Goal: Task Accomplishment & Management: Manage account settings

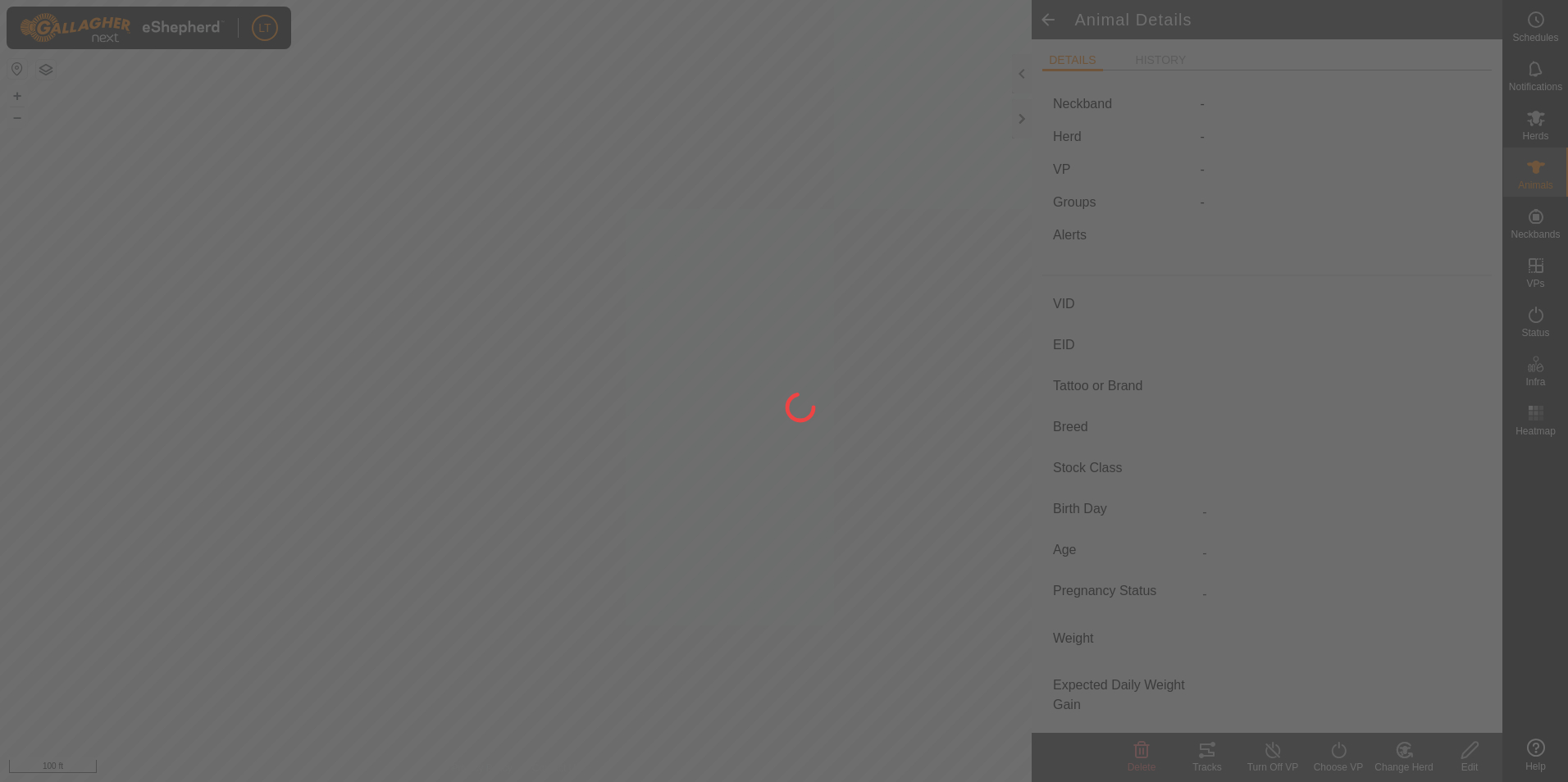
type input "[PERSON_NAME]"
type input "-"
type input "jersey"
type input "-"
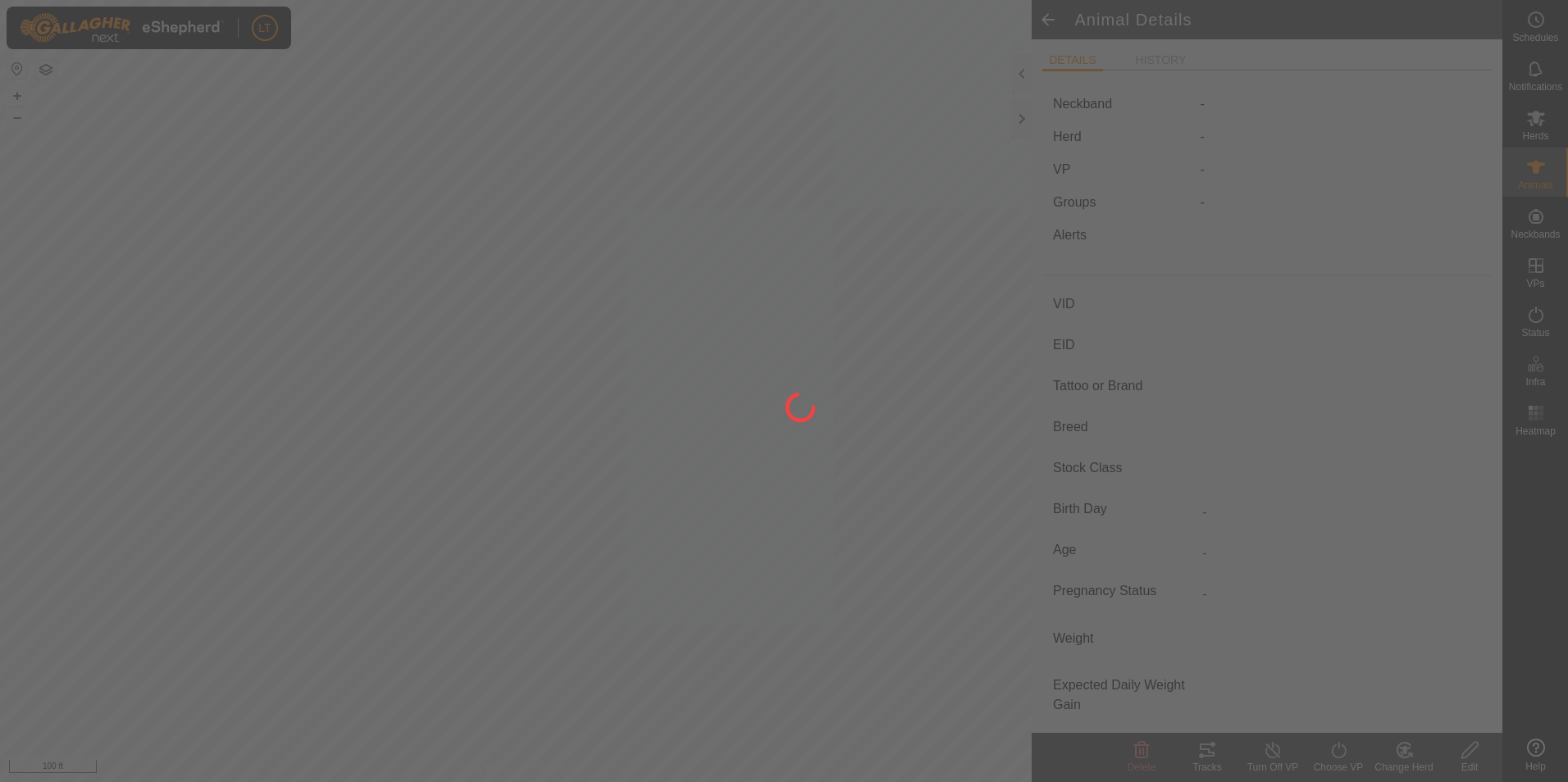
type input "Empty"
type input "0 kg"
type input "-"
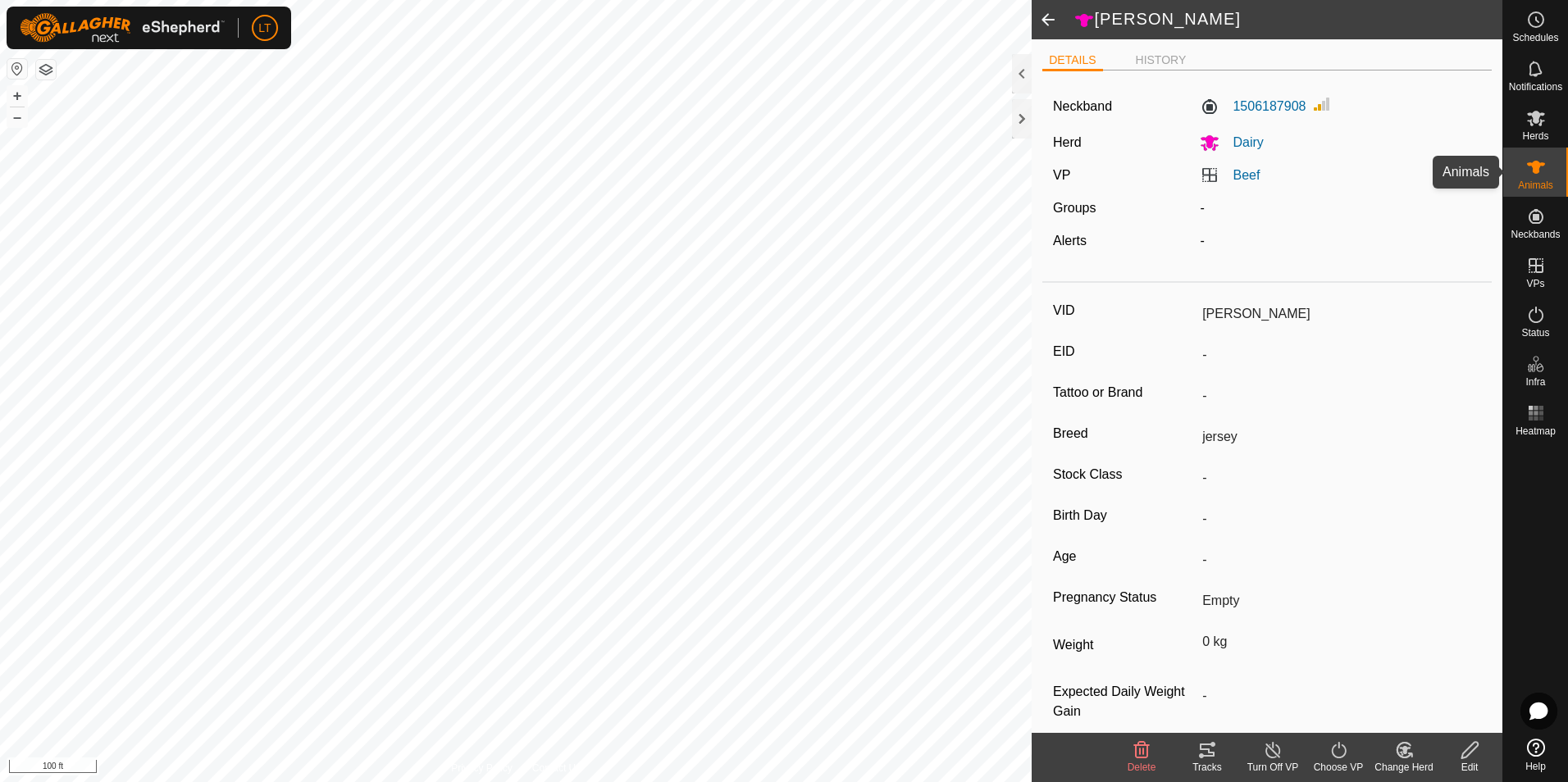
click at [1536, 178] on es-animals-svg-icon at bounding box center [1536, 167] width 30 height 26
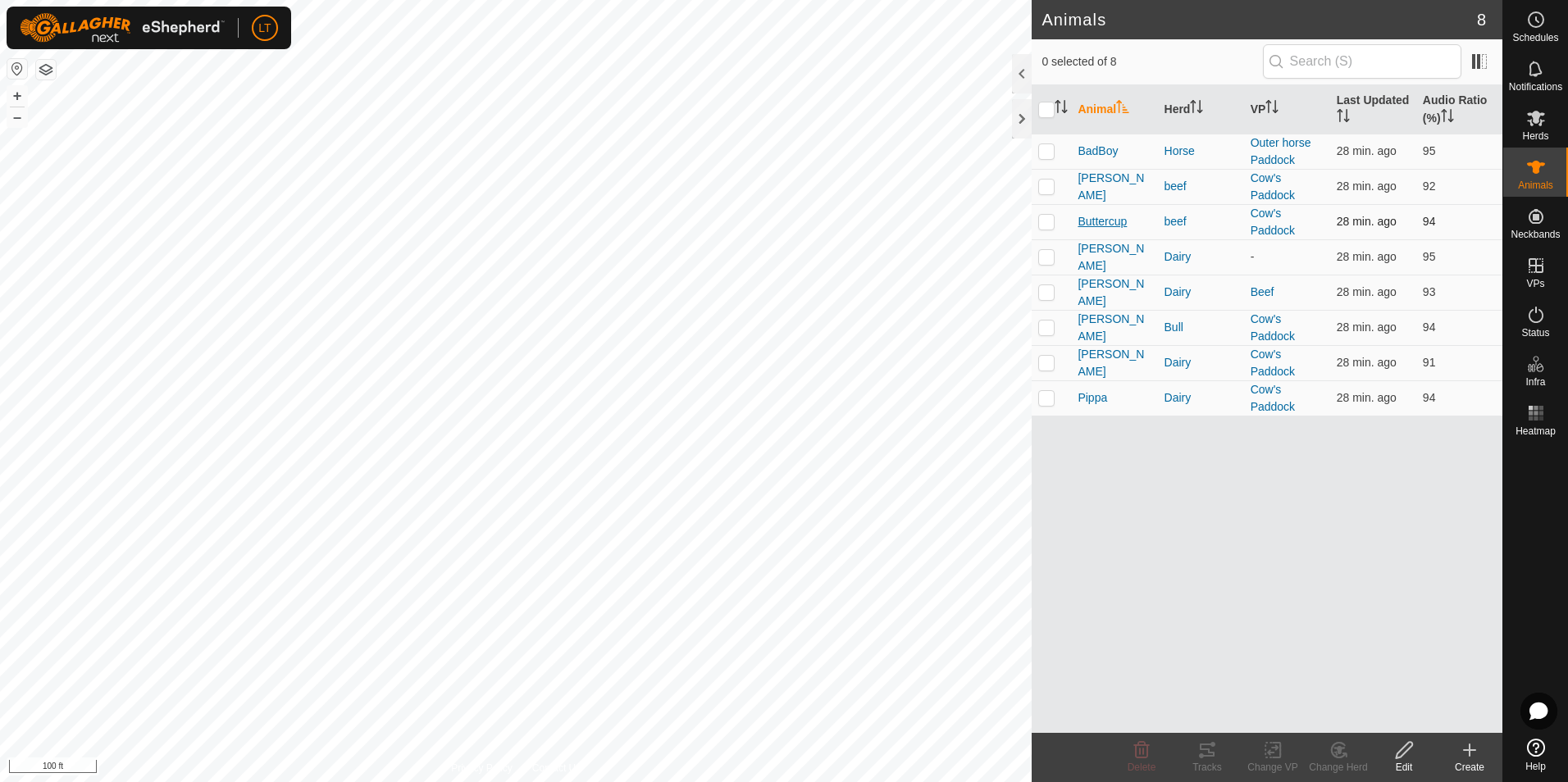
click at [1082, 224] on span "Buttercup" at bounding box center [1102, 221] width 50 height 17
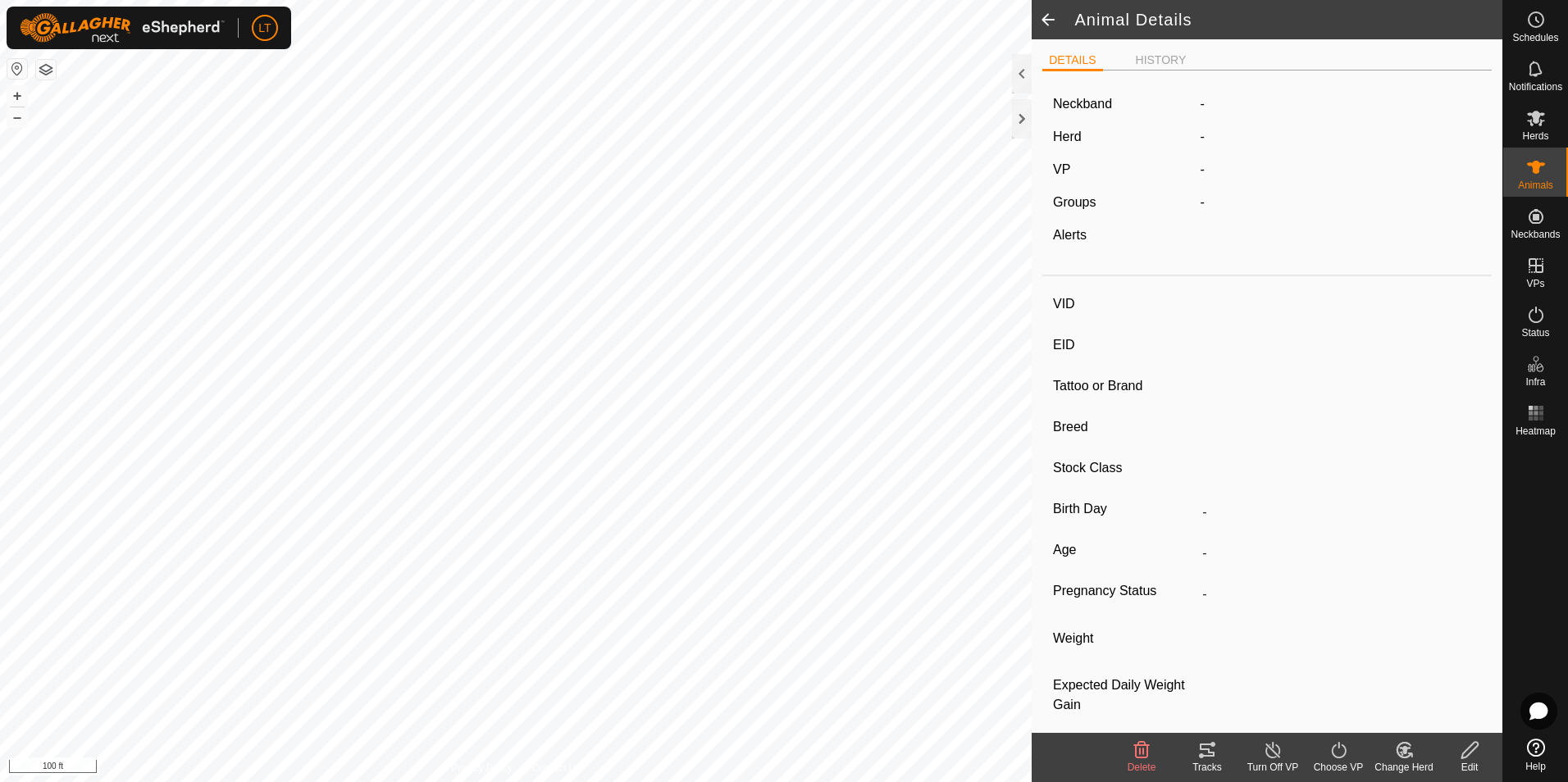
type input "Buttercup"
type input "-"
type input "Herford"
type input "-"
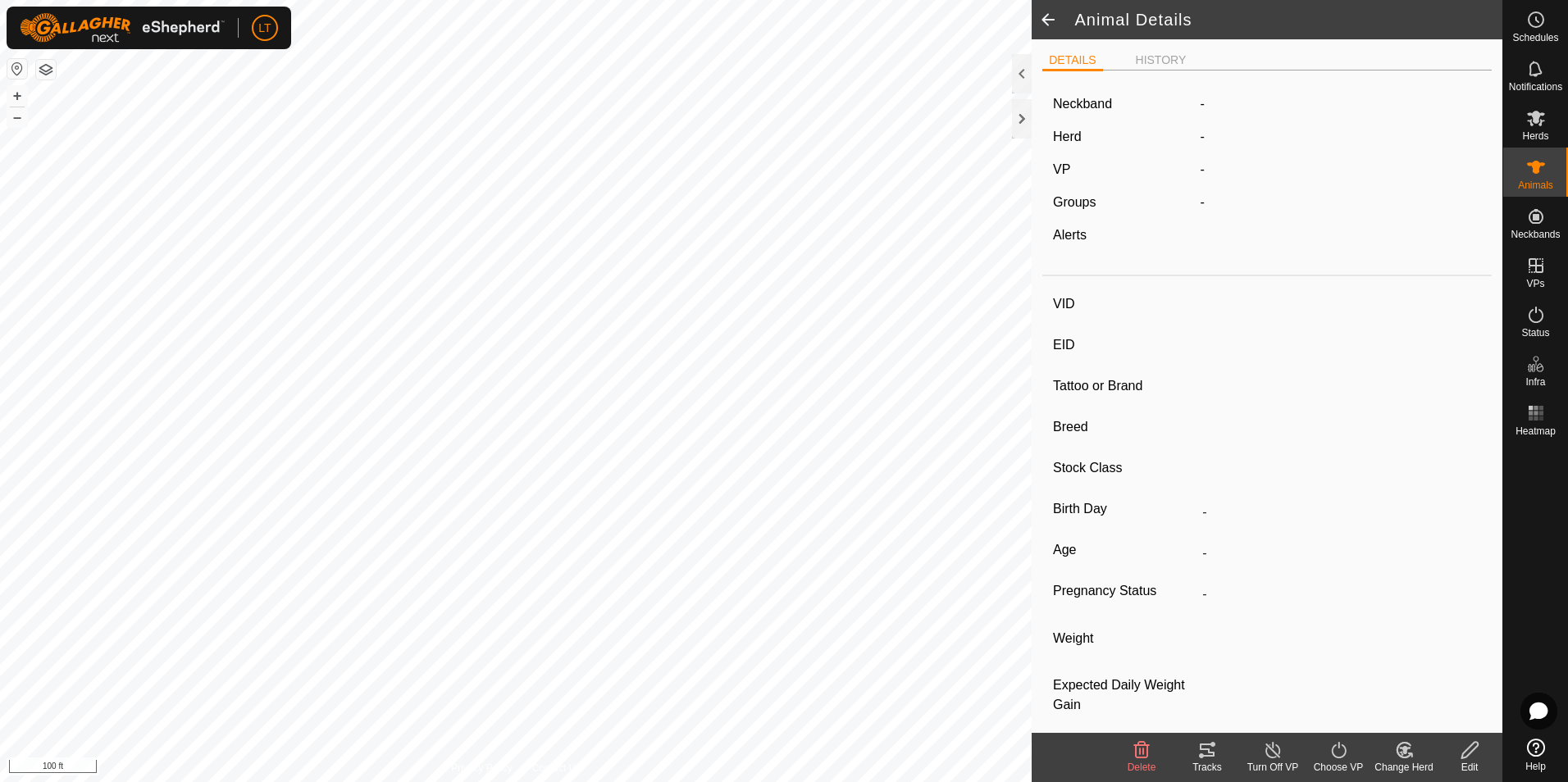
type input "Empty"
type input "0 kg"
type input "-"
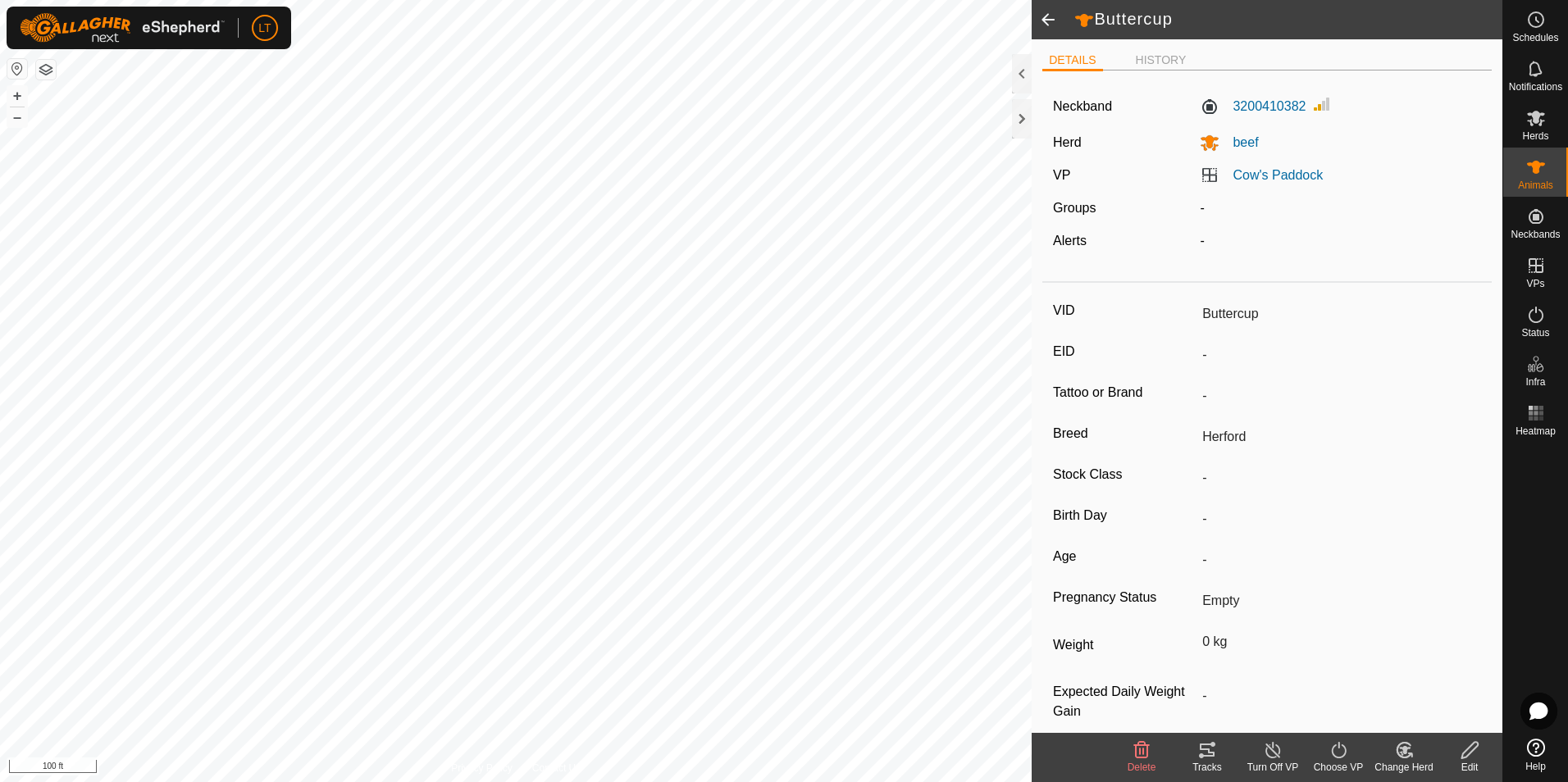
click at [1282, 758] on icon at bounding box center [1273, 749] width 21 height 20
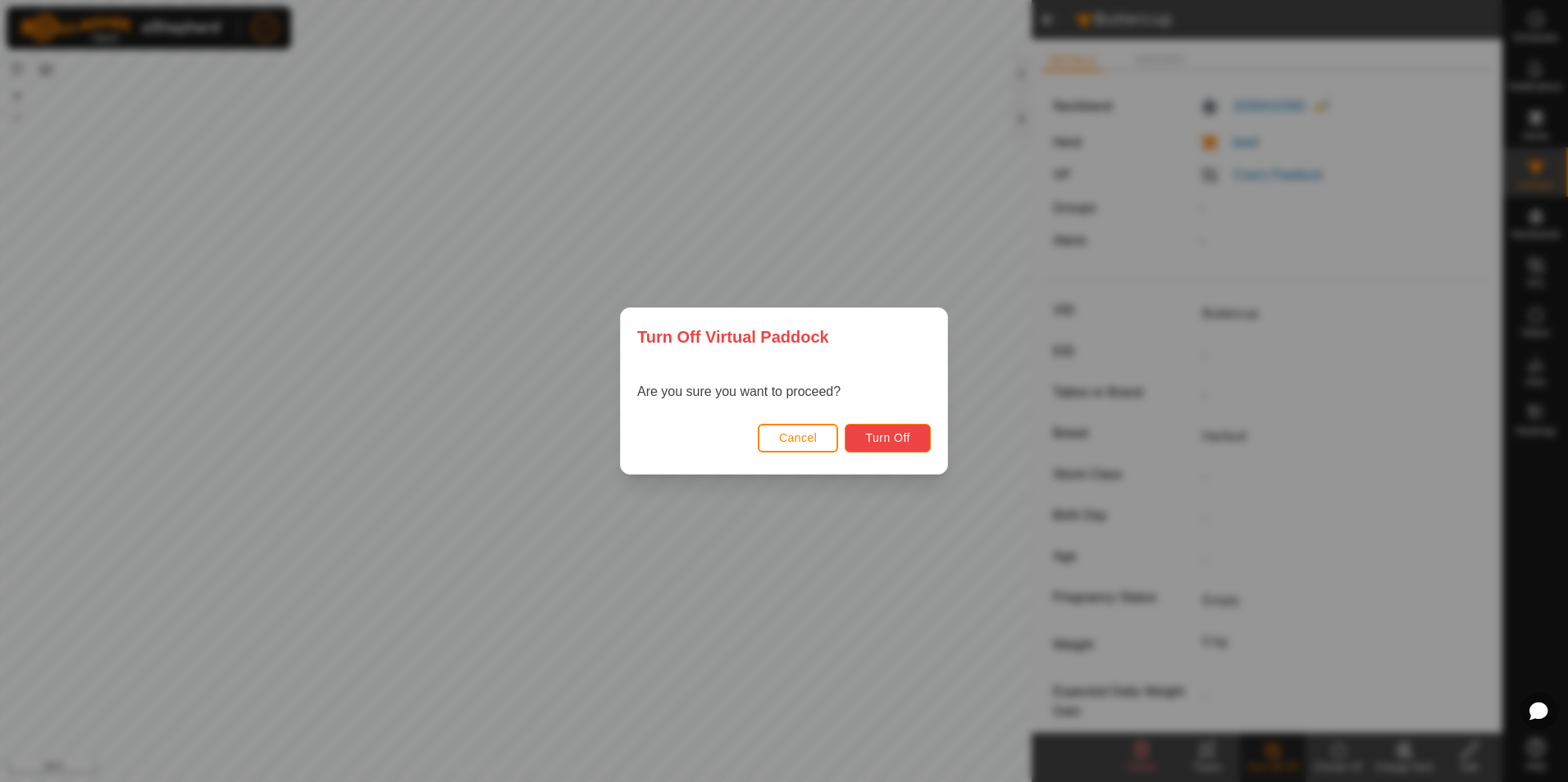
click at [860, 425] on button "Turn Off" at bounding box center [888, 438] width 86 height 29
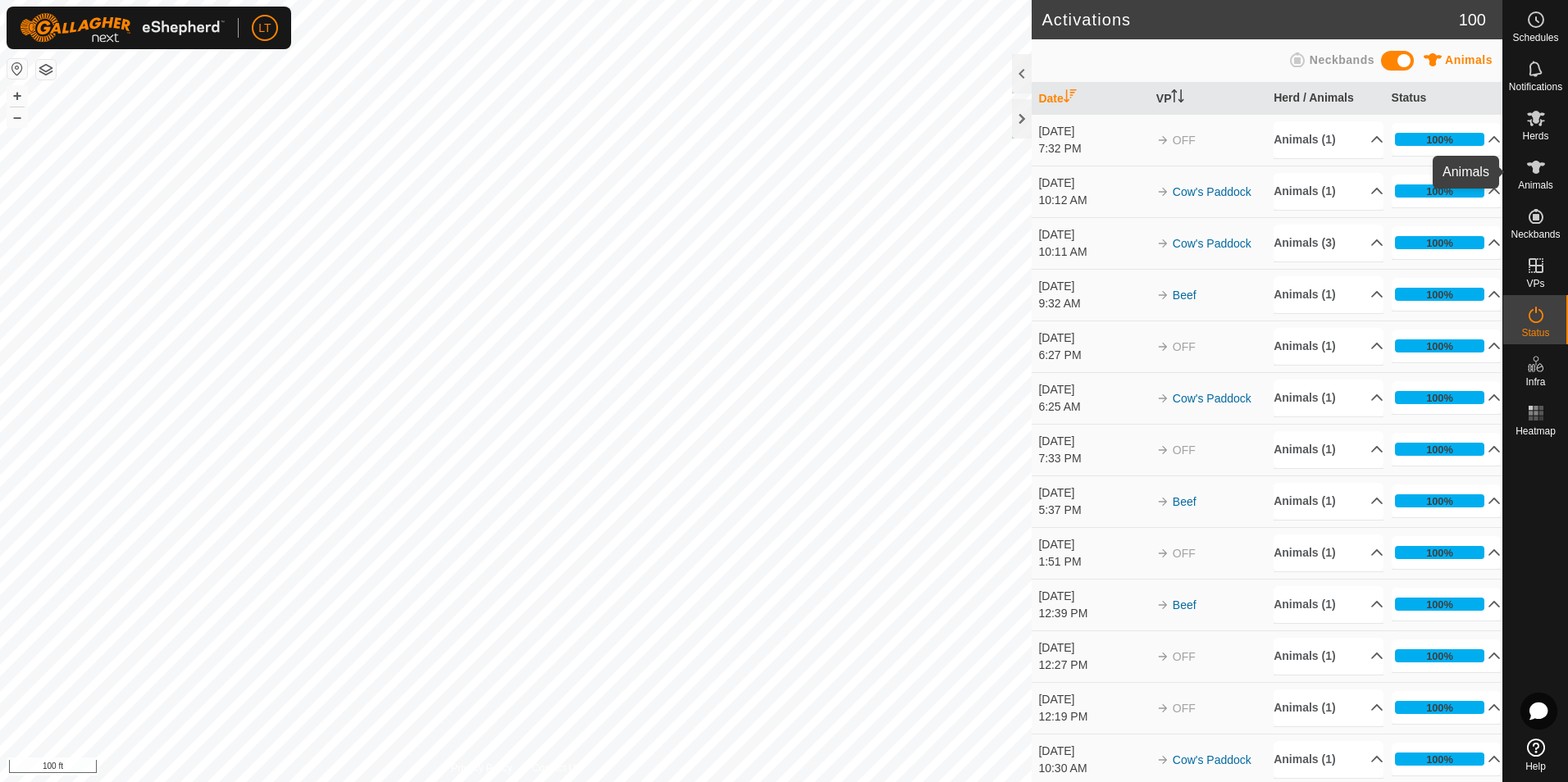
click at [1543, 178] on es-animals-svg-icon at bounding box center [1536, 167] width 30 height 26
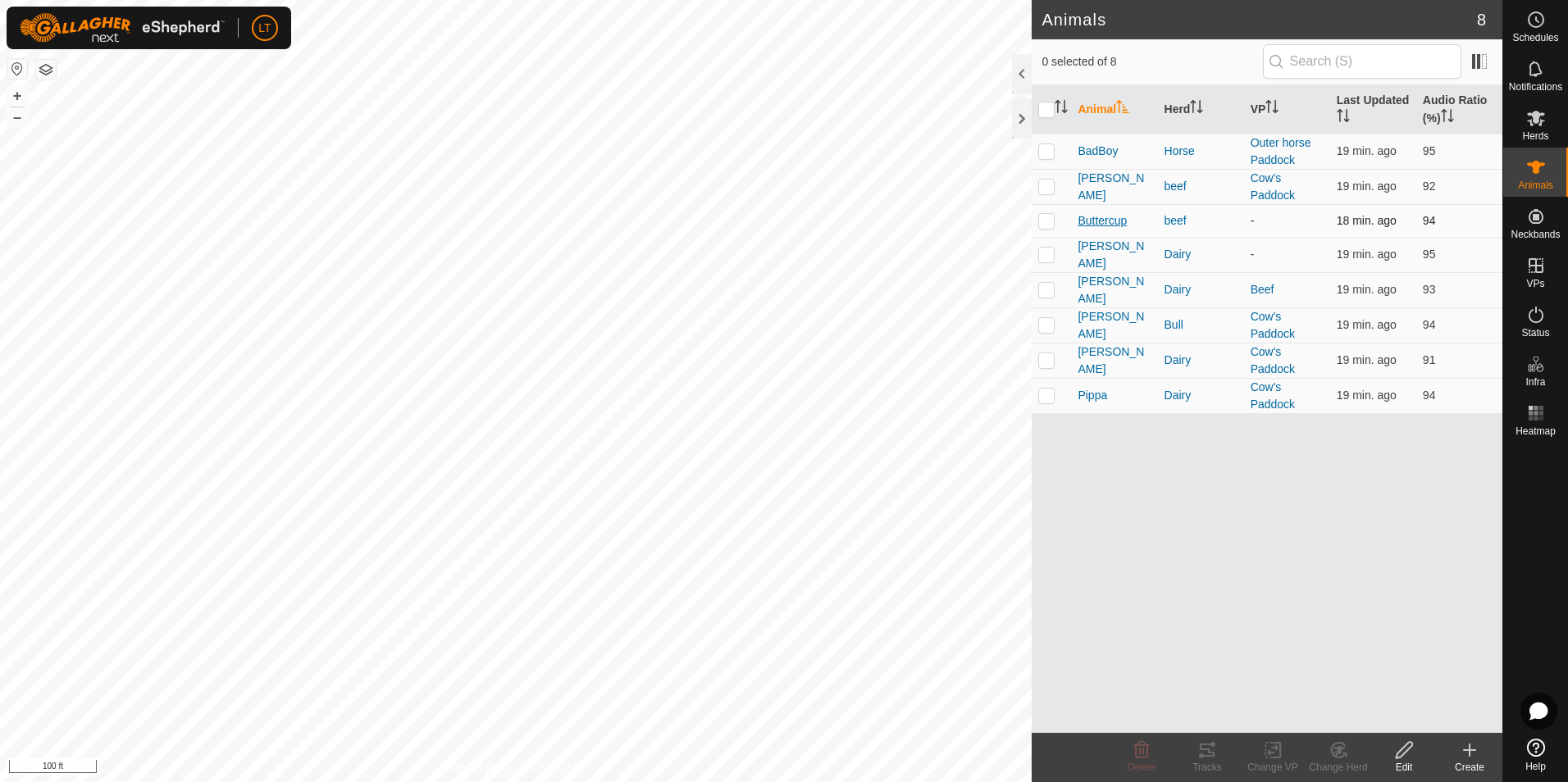
click at [1106, 218] on span "Buttercup" at bounding box center [1102, 220] width 50 height 17
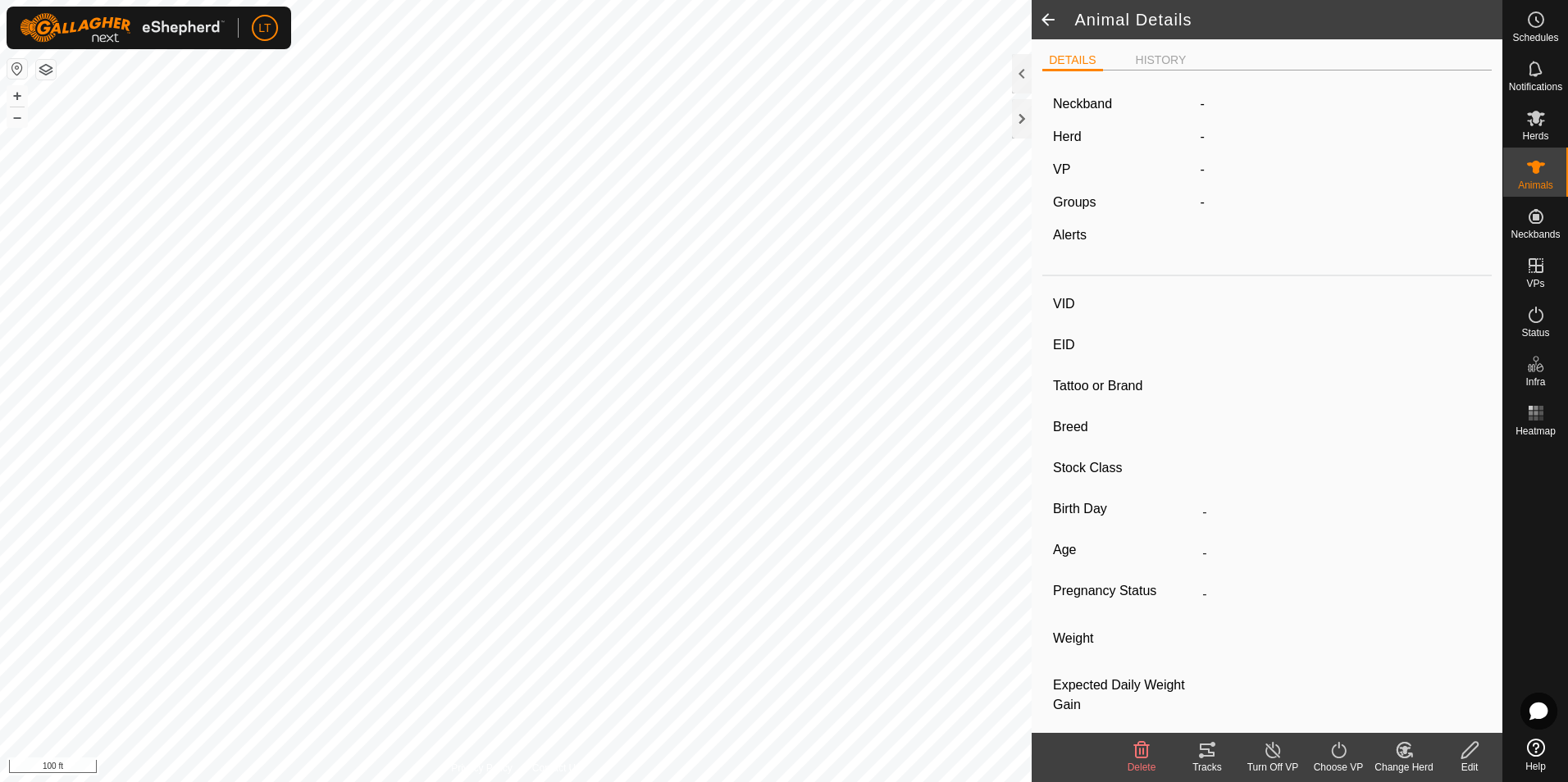
type input "Buttercup"
type input "-"
type input "Herford"
type input "-"
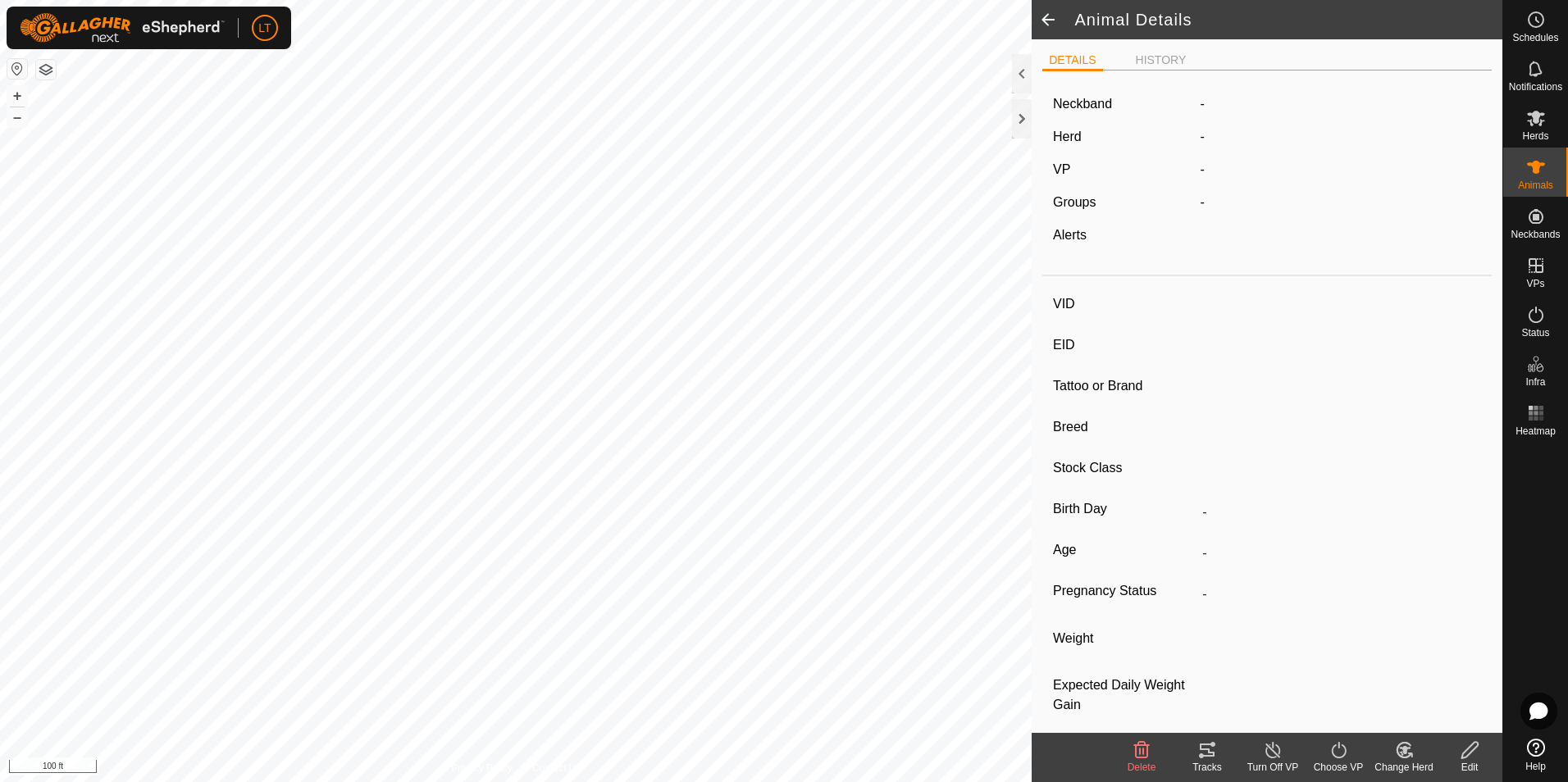
type input "Empty"
type input "0 kg"
type input "-"
